Goal: Transaction & Acquisition: Book appointment/travel/reservation

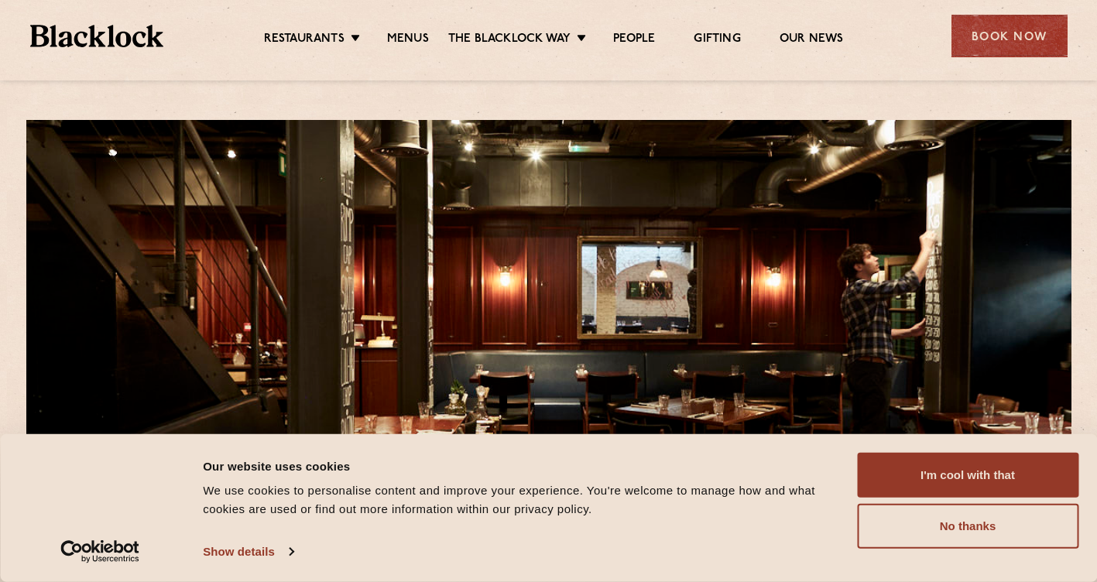
click at [1029, 30] on div "Book Now" at bounding box center [1009, 36] width 116 height 43
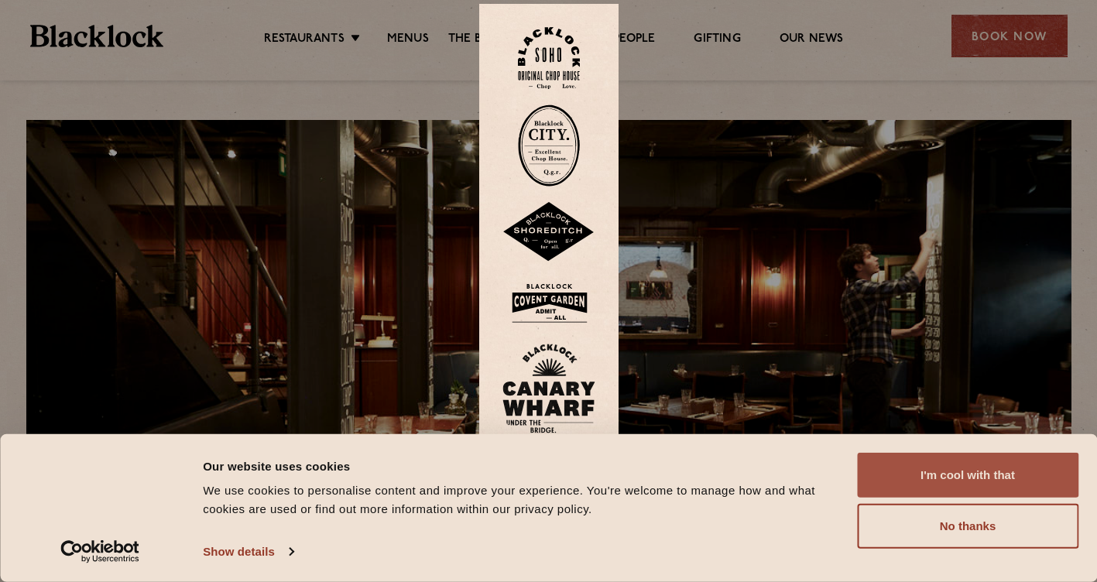
click at [926, 474] on button "I'm cool with that" at bounding box center [967, 475] width 221 height 45
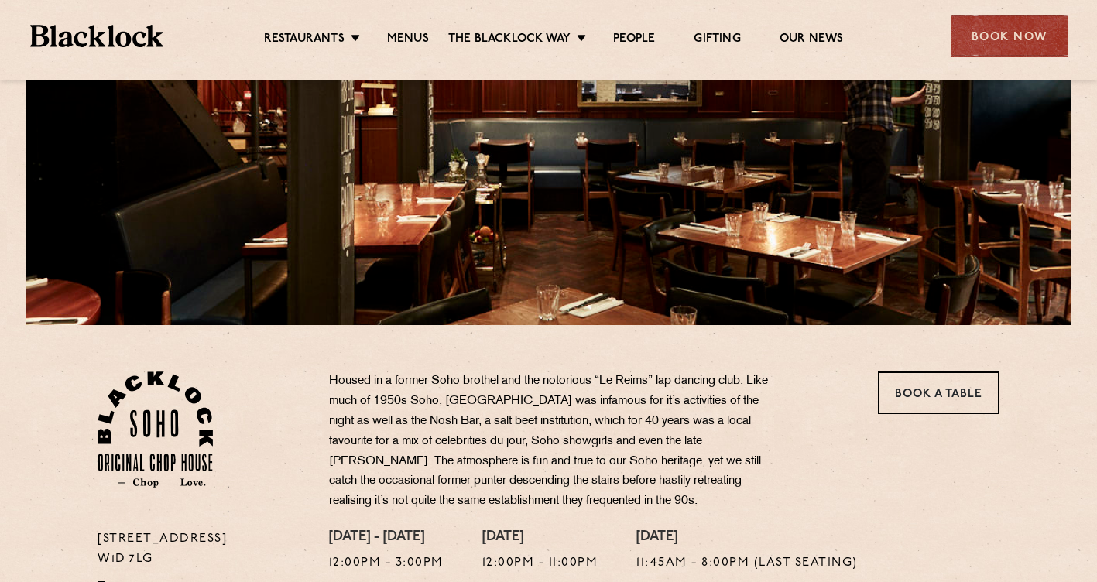
scroll to position [464, 0]
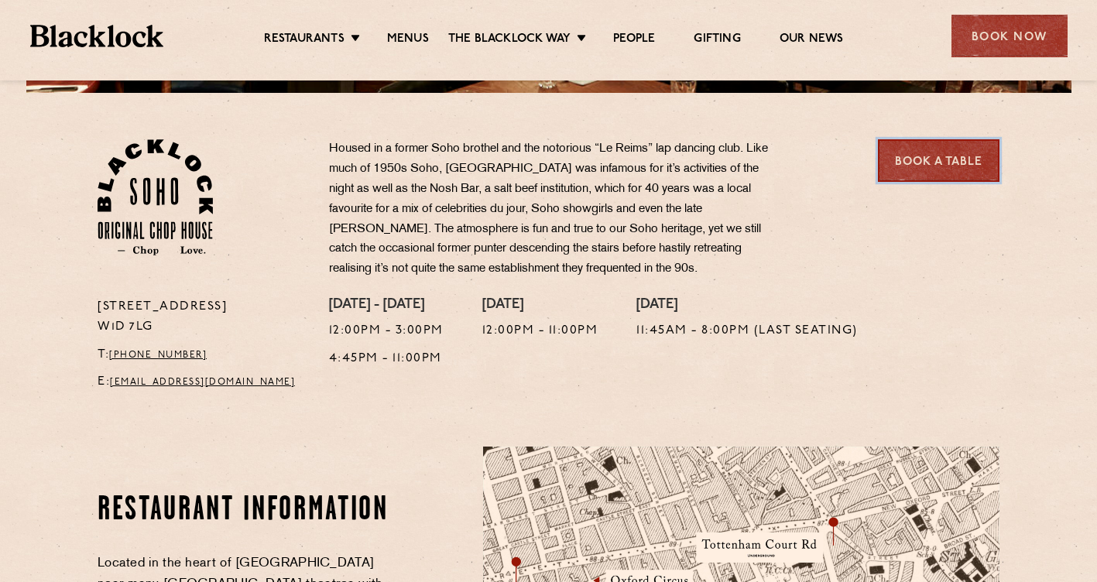
click at [939, 149] on link "Book a Table" at bounding box center [938, 160] width 121 height 43
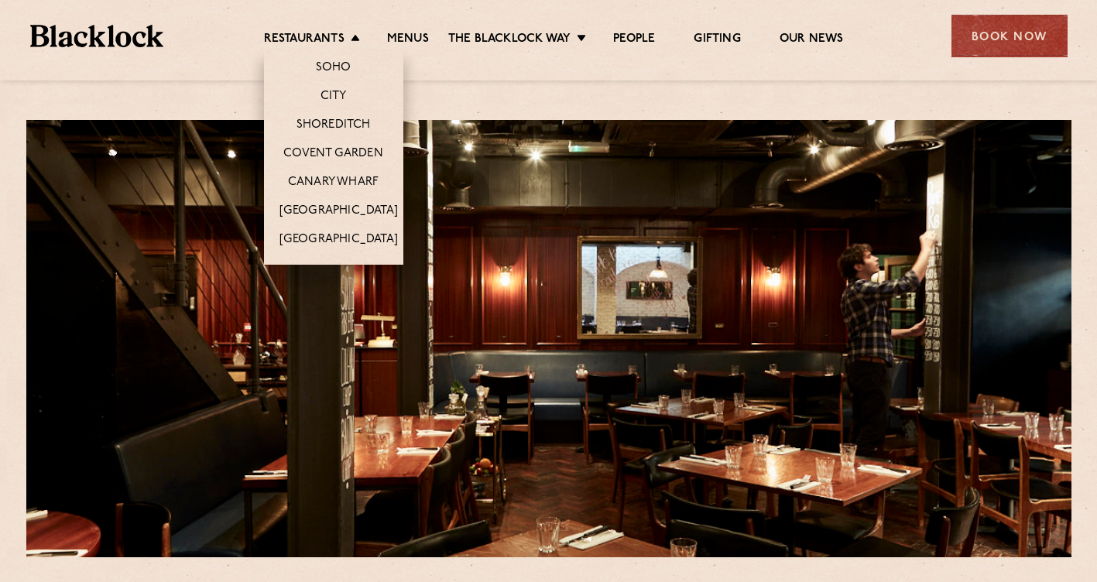
click at [343, 143] on li "Covent Garden" at bounding box center [333, 153] width 139 height 29
click at [343, 149] on link "Covent Garden" at bounding box center [333, 154] width 100 height 17
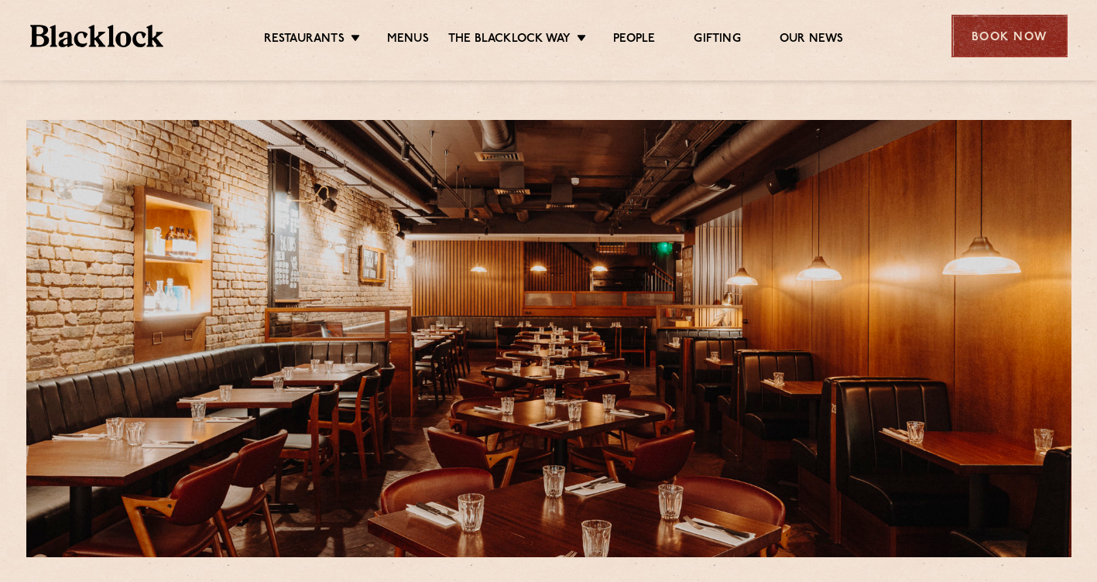
click at [966, 37] on div "Book Now" at bounding box center [1009, 36] width 116 height 43
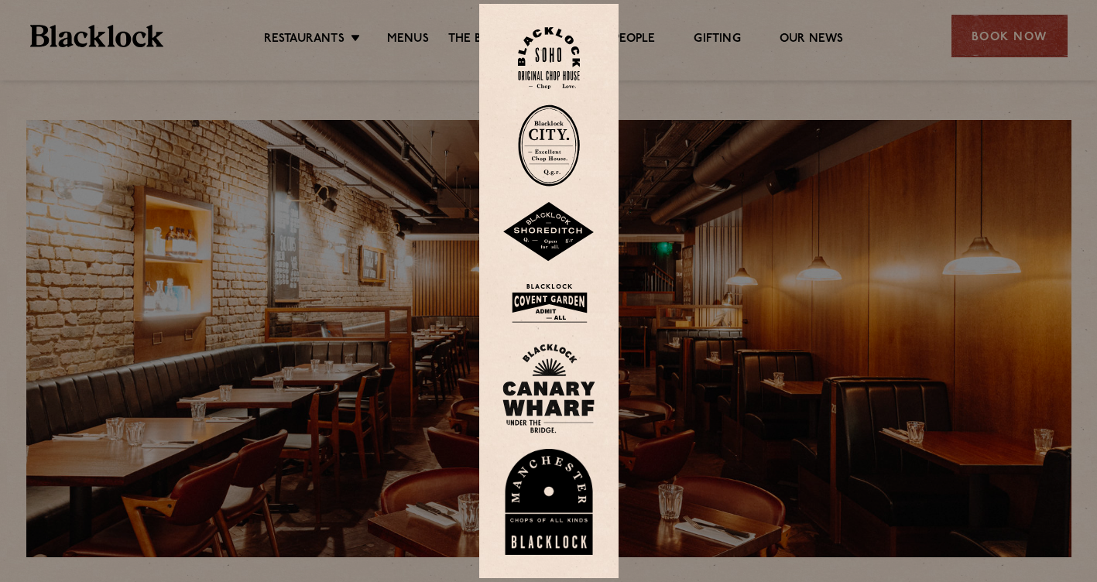
click at [843, 95] on div at bounding box center [548, 291] width 1097 height 582
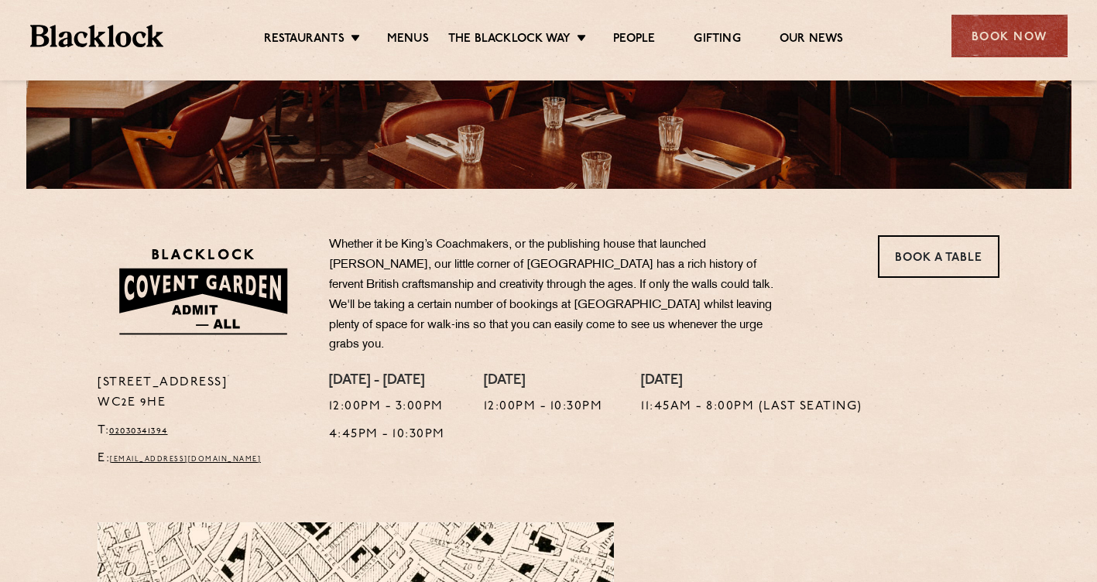
scroll to position [387, 0]
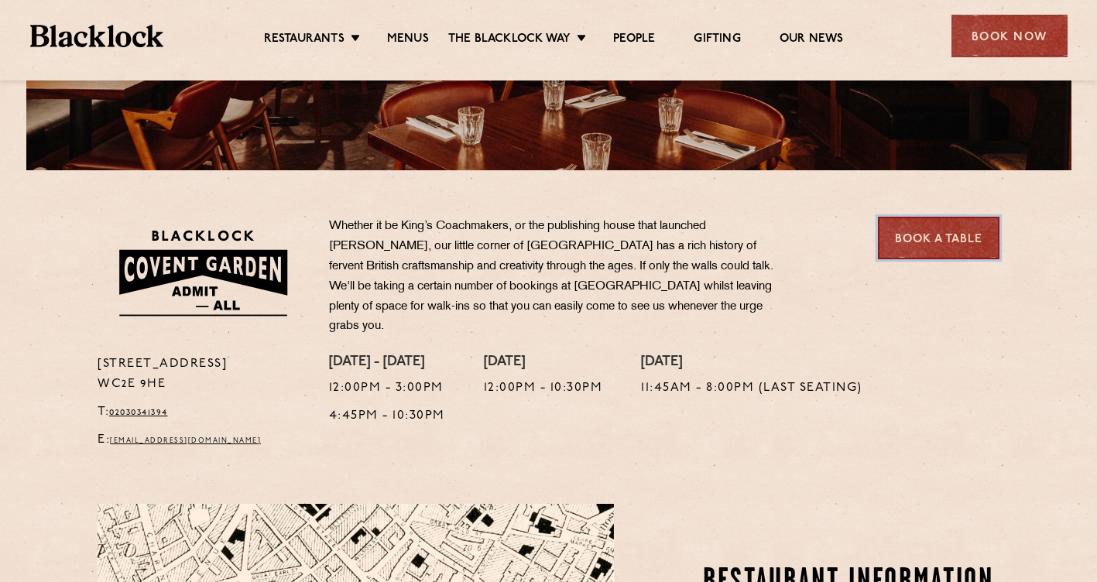
click at [943, 240] on link "Book a Table" at bounding box center [938, 238] width 121 height 43
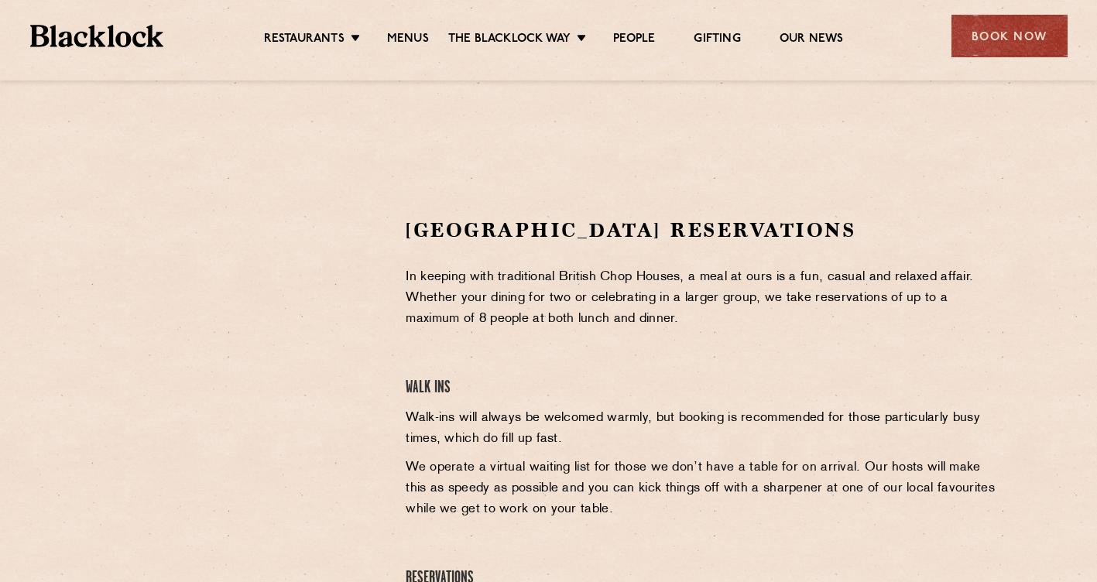
scroll to position [464, 0]
